Goal: Task Accomplishment & Management: Use online tool/utility

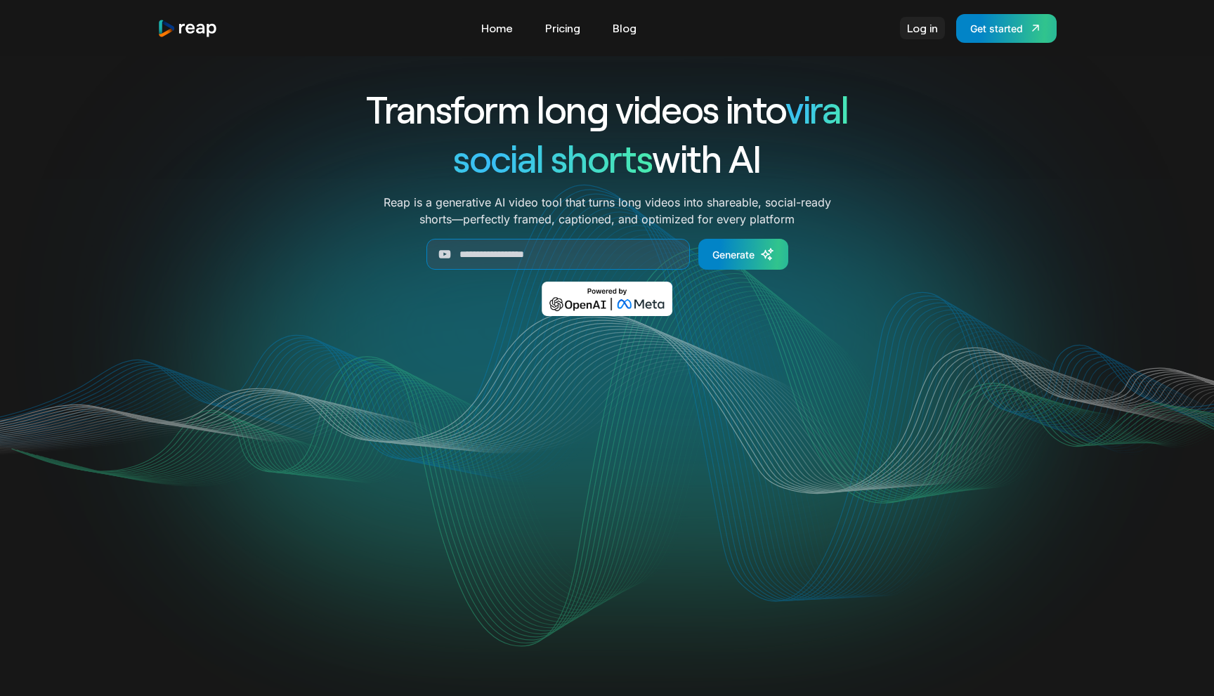
click at [916, 35] on link "Log in" at bounding box center [922, 28] width 45 height 22
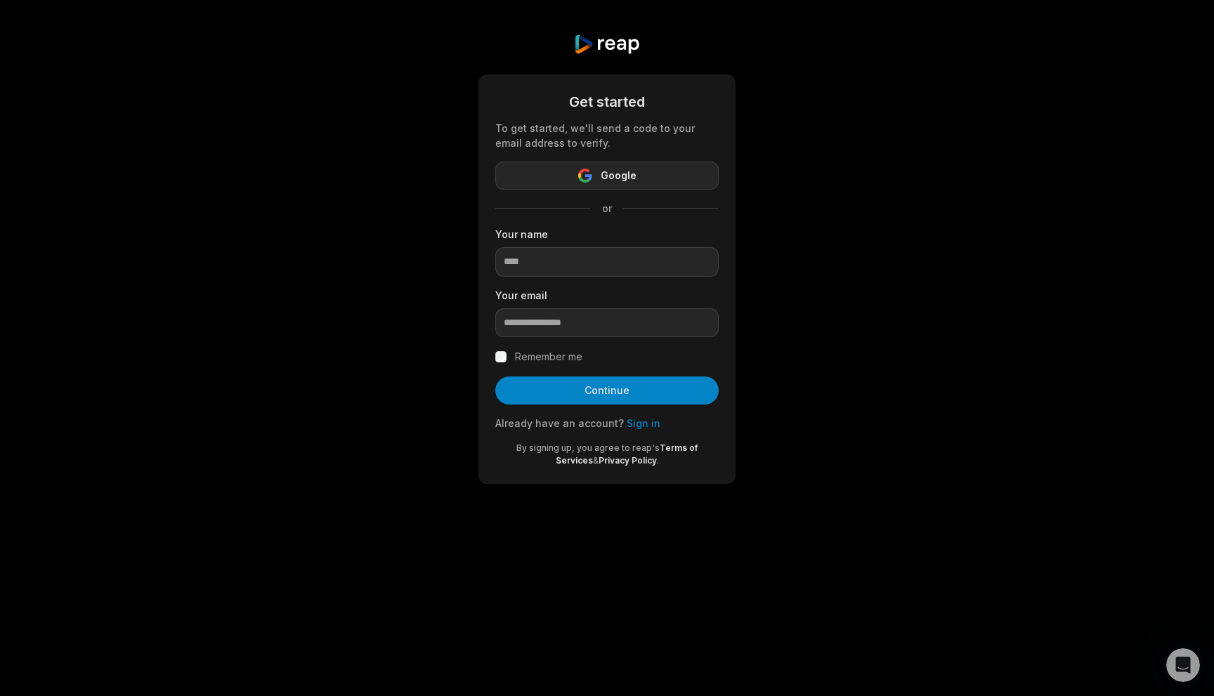
click at [606, 180] on span "Google" at bounding box center [618, 175] width 36 height 17
